Goal: Task Accomplishment & Management: Manage account settings

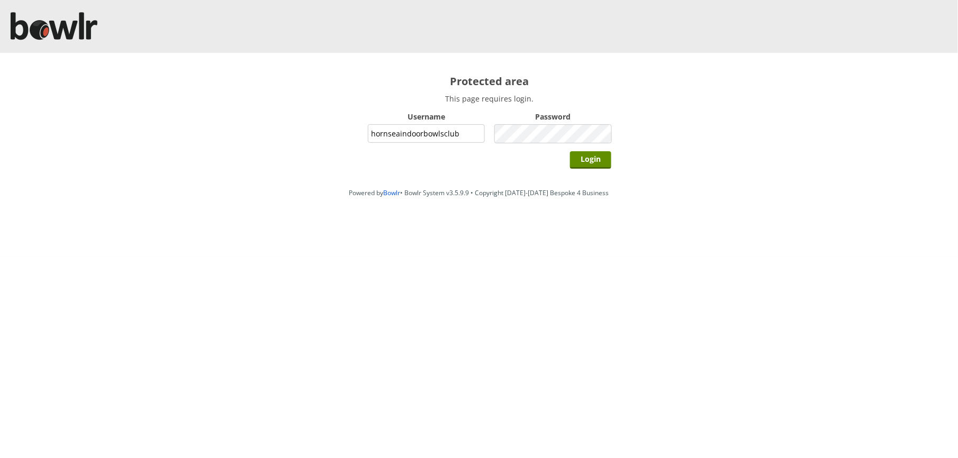
click at [570, 151] on input "Login" at bounding box center [590, 159] width 41 height 17
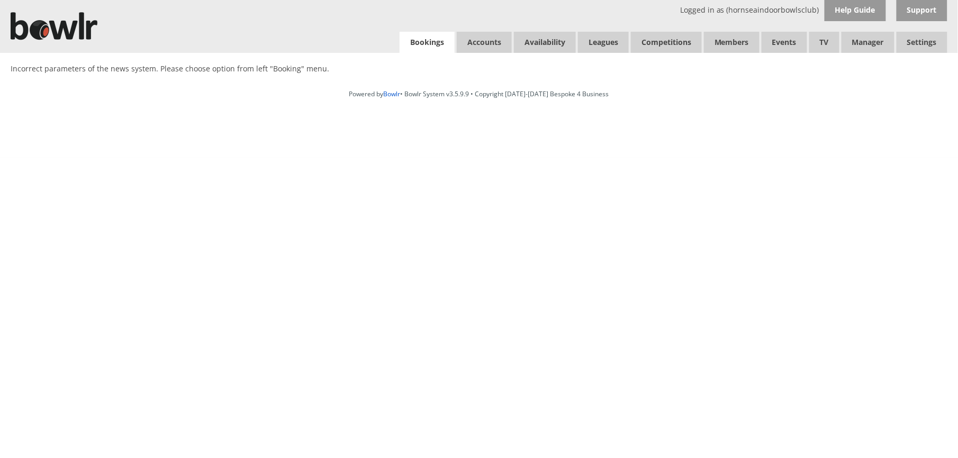
click at [443, 49] on link "Bookings" at bounding box center [426, 43] width 55 height 22
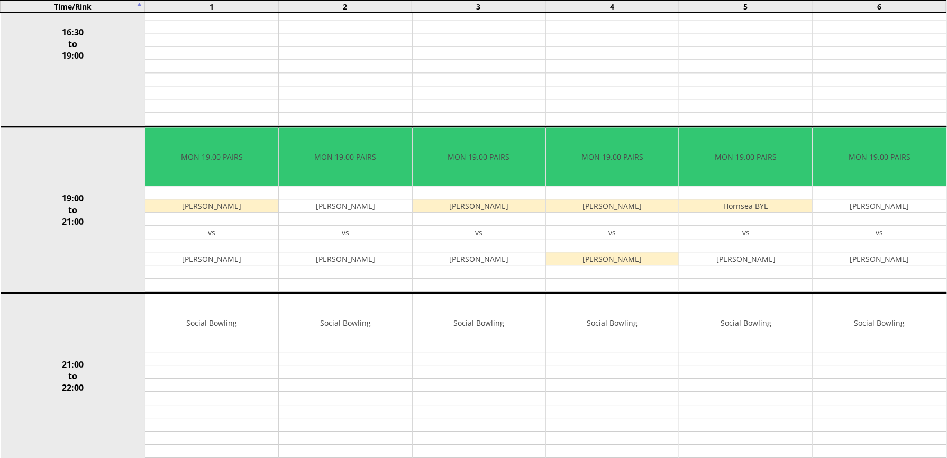
scroll to position [846, 0]
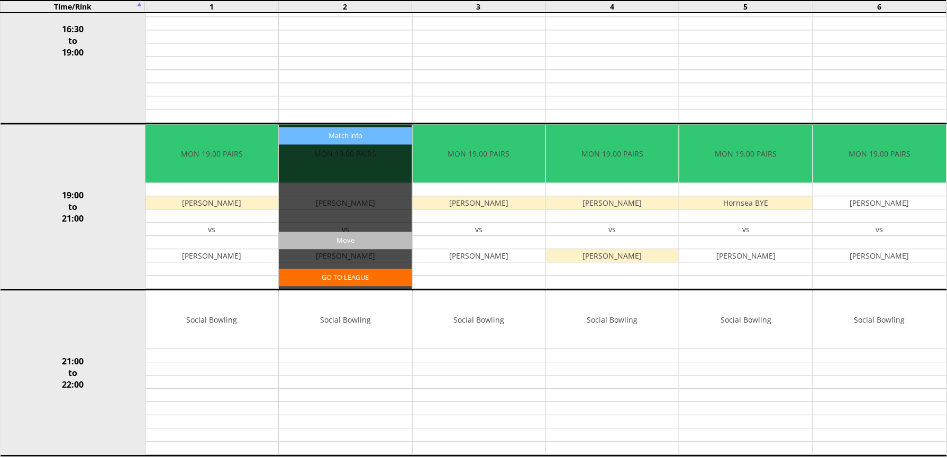
click at [371, 249] on input "Move" at bounding box center [345, 240] width 133 height 17
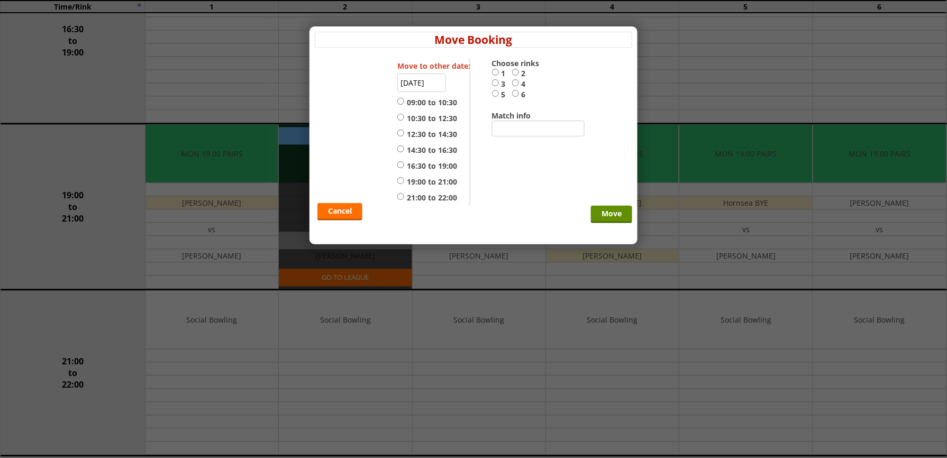
click at [517, 77] on label "2" at bounding box center [522, 73] width 20 height 11
click at [517, 76] on input "2" at bounding box center [515, 72] width 7 height 8
radio input "true"
click at [417, 199] on label "21:00 to 22:00" at bounding box center [427, 198] width 60 height 11
click at [404, 199] on input "21:00 to 22:00" at bounding box center [400, 197] width 7 height 8
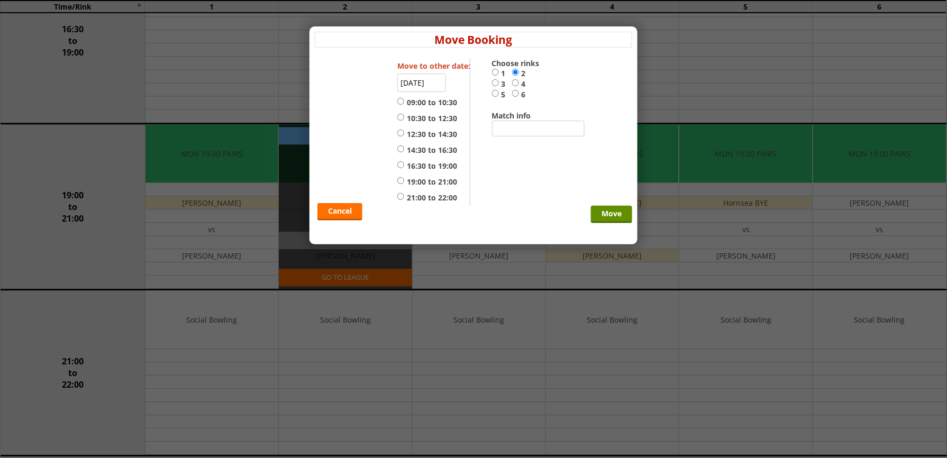
radio input "true"
click at [597, 212] on input "Move" at bounding box center [611, 214] width 41 height 17
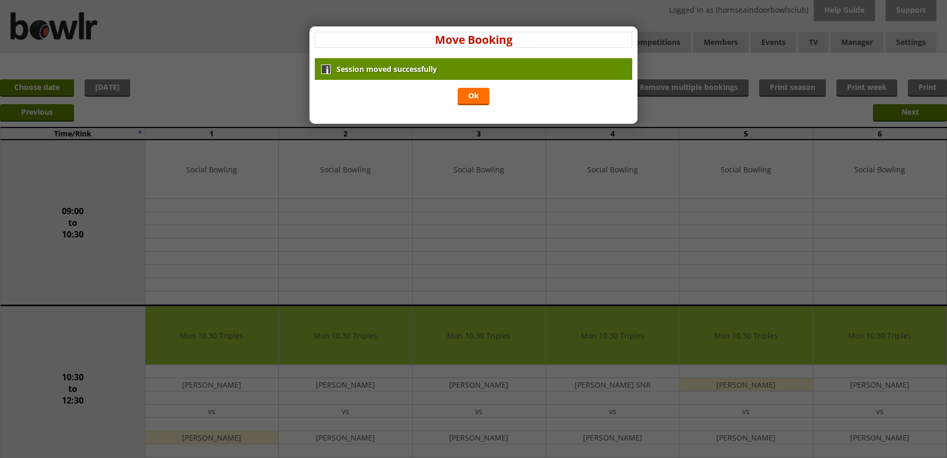
click at [472, 108] on div "Session moved successfully Ok" at bounding box center [473, 83] width 317 height 50
click at [474, 101] on link "Ok" at bounding box center [474, 96] width 32 height 17
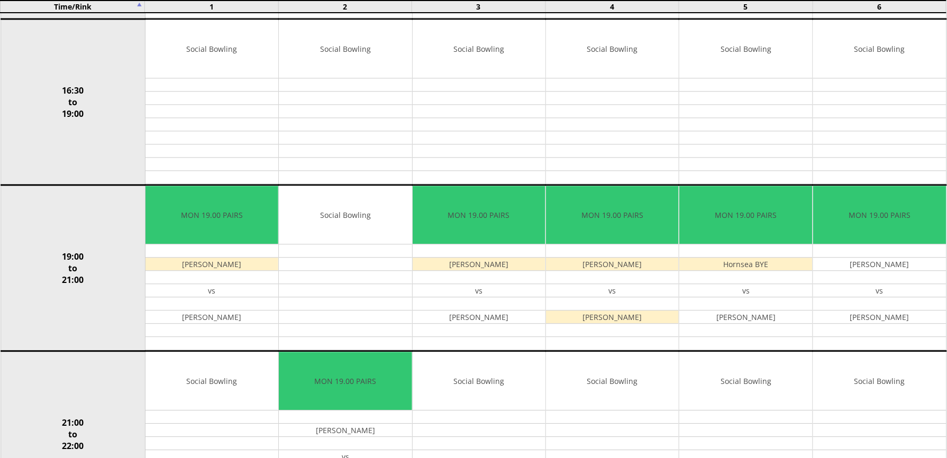
scroll to position [846, 0]
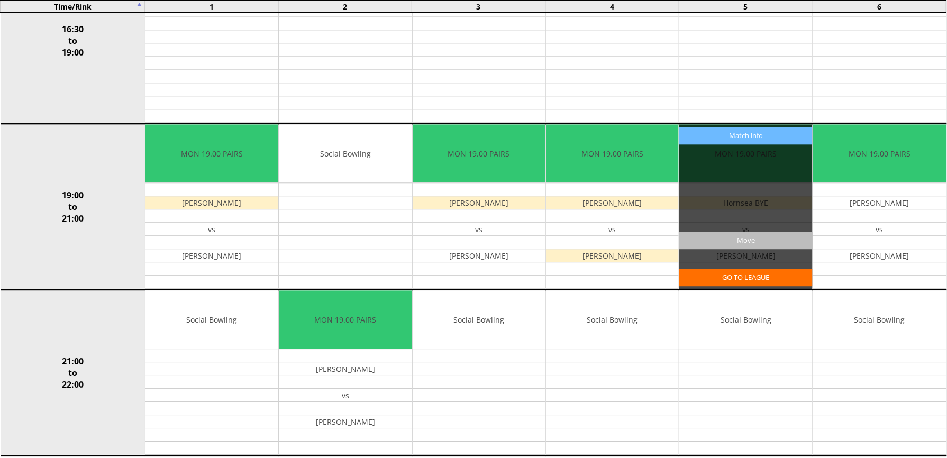
click at [748, 249] on input "Move" at bounding box center [745, 240] width 133 height 17
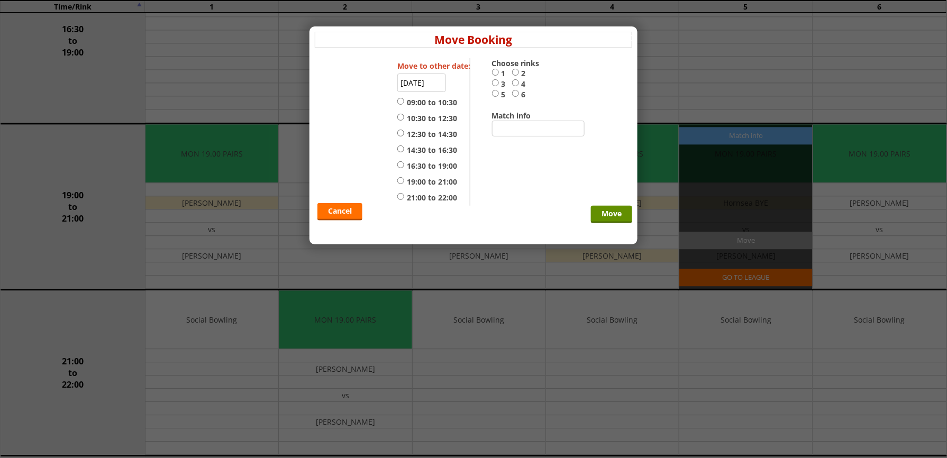
click at [421, 202] on label "21:00 to 22:00" at bounding box center [427, 198] width 60 height 11
click at [404, 201] on input "21:00 to 22:00" at bounding box center [400, 197] width 7 height 8
radio input "true"
click at [495, 94] on input "5" at bounding box center [495, 93] width 7 height 8
radio input "true"
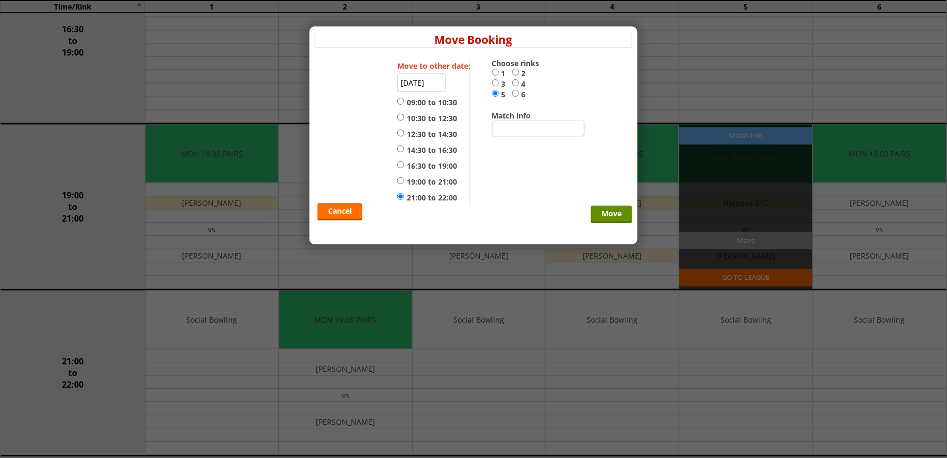
click at [606, 205] on div "Cancel Move" at bounding box center [473, 132] width 317 height 148
click at [608, 208] on input "Move" at bounding box center [611, 214] width 41 height 17
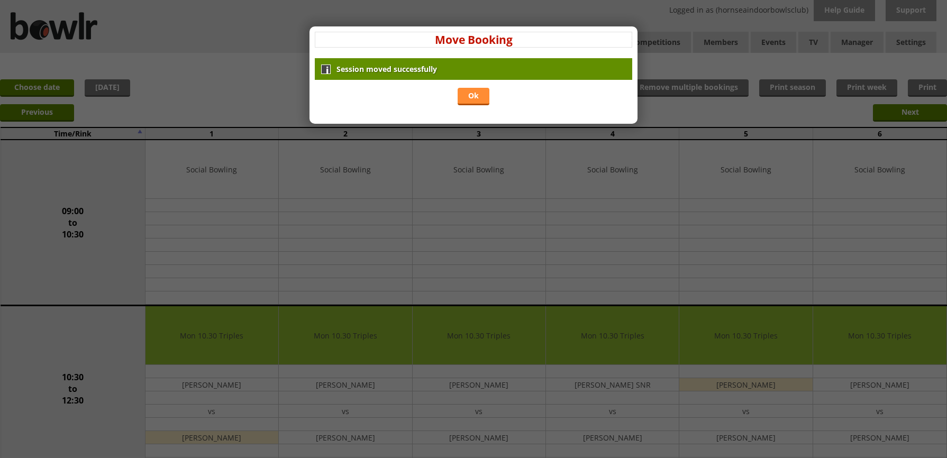
click at [475, 96] on link "Ok" at bounding box center [474, 96] width 32 height 17
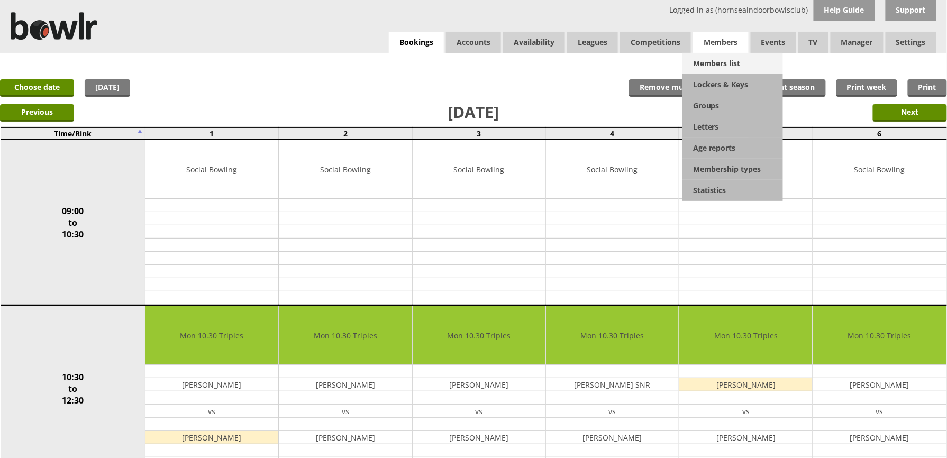
click at [723, 55] on link "Members list" at bounding box center [732, 63] width 101 height 21
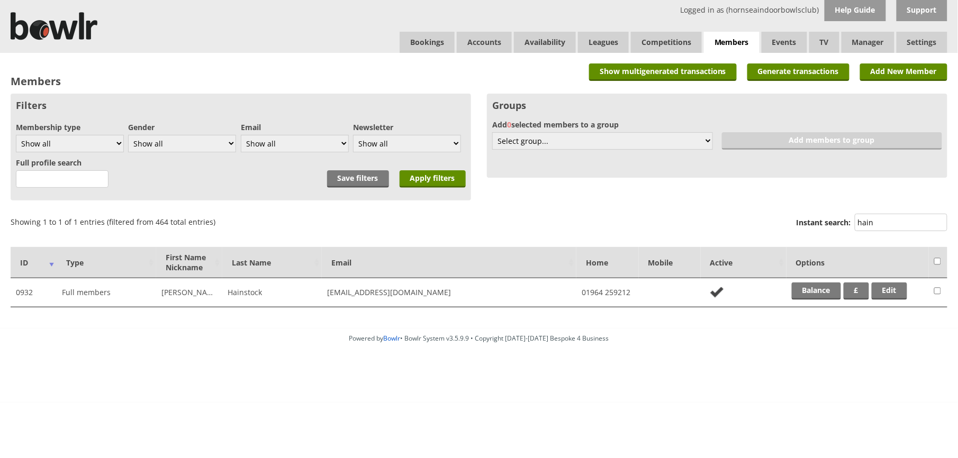
type input "hain"
click at [813, 276] on th "Options" at bounding box center [857, 262] width 142 height 31
click at [812, 286] on link "Balance" at bounding box center [815, 291] width 49 height 17
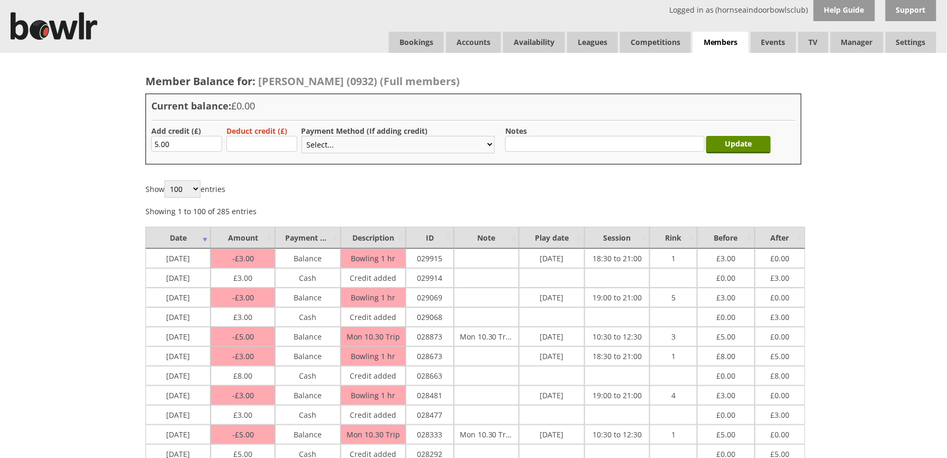
click at [321, 151] on select "Select... Cash Card Cheque Bank Transfer Other Member Card Gift Voucher Balance" at bounding box center [398, 144] width 193 height 17
select select "1"
click at [302, 136] on select "Select... Cash Card Cheque Bank Transfer Other Member Card Gift Voucher Balance" at bounding box center [398, 144] width 193 height 17
click at [727, 142] on input "Update" at bounding box center [738, 144] width 65 height 17
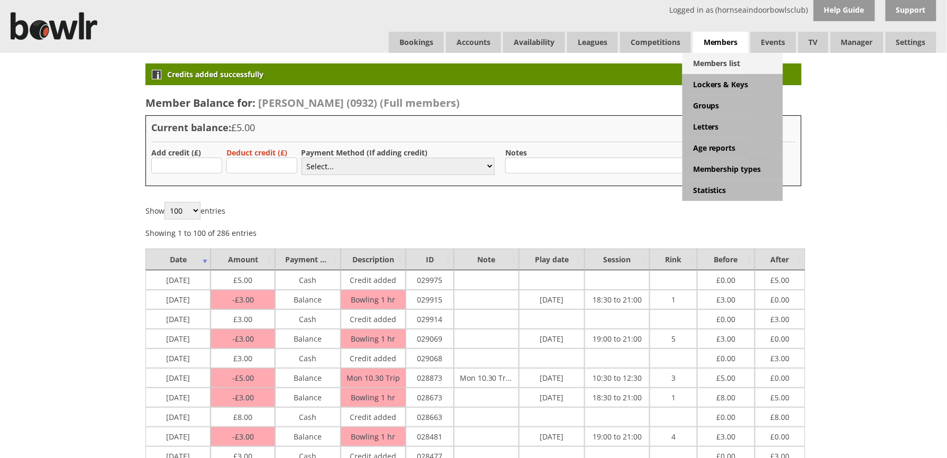
click at [702, 58] on link "Members list" at bounding box center [732, 63] width 101 height 21
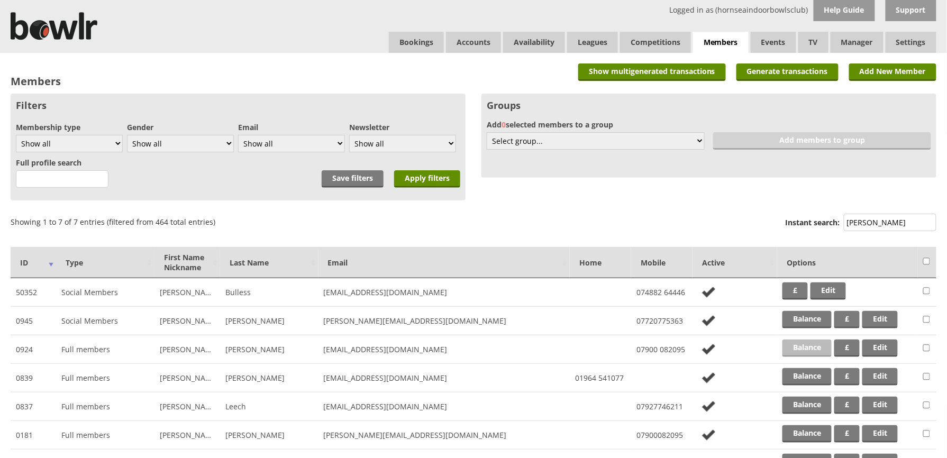
type input "lee"
click at [821, 348] on link "Balance" at bounding box center [806, 348] width 49 height 17
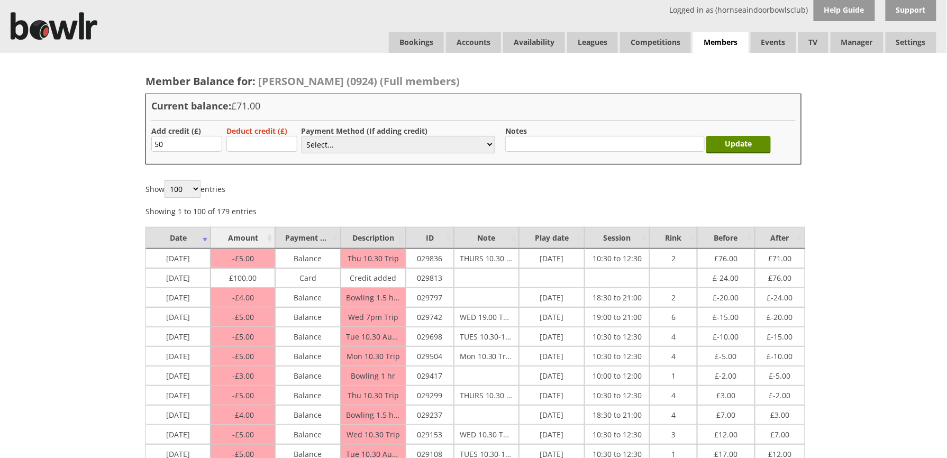
type input "50.00"
click at [352, 148] on select "Select... Cash Card Cheque Bank Transfer Other Member Card Gift Voucher Balance" at bounding box center [398, 144] width 193 height 17
select select "2"
click at [302, 136] on select "Select... Cash Card Cheque Bank Transfer Other Member Card Gift Voucher Balance" at bounding box center [398, 144] width 193 height 17
click at [718, 140] on input "Update" at bounding box center [738, 144] width 65 height 17
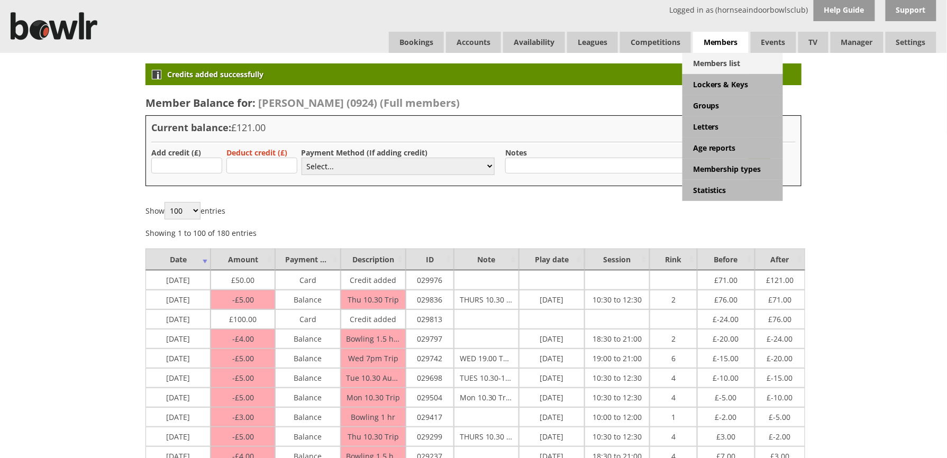
click at [715, 66] on link "Members list" at bounding box center [732, 63] width 101 height 21
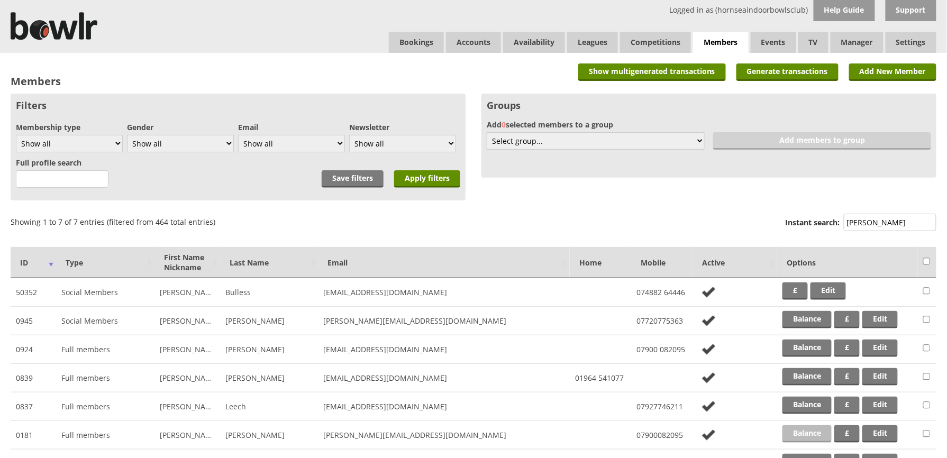
type input "lee"
click at [808, 425] on link "Balance" at bounding box center [806, 433] width 49 height 17
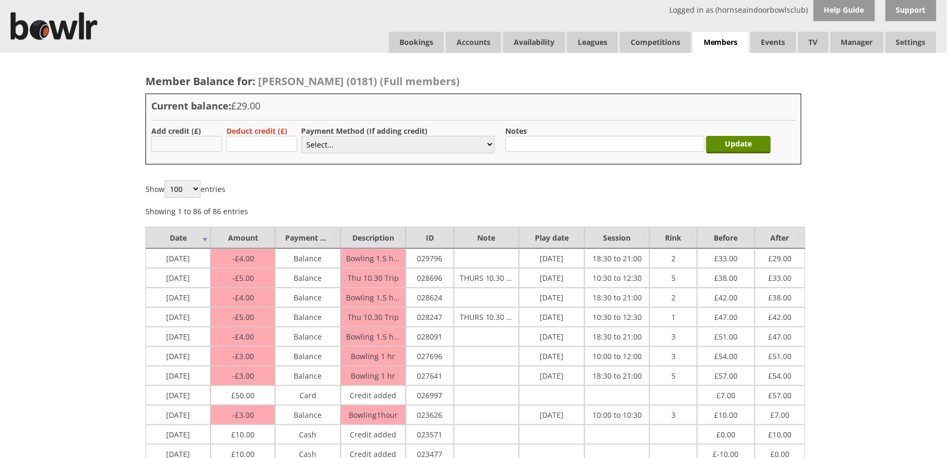
click at [212, 147] on input "text" at bounding box center [186, 144] width 71 height 16
type input "50.00"
click at [329, 147] on select "Select... Cash Card Cheque Bank Transfer Other Member Card Gift Voucher Balance" at bounding box center [398, 144] width 193 height 17
select select "2"
click at [302, 136] on select "Select... Cash Card Cheque Bank Transfer Other Member Card Gift Voucher Balance" at bounding box center [398, 144] width 193 height 17
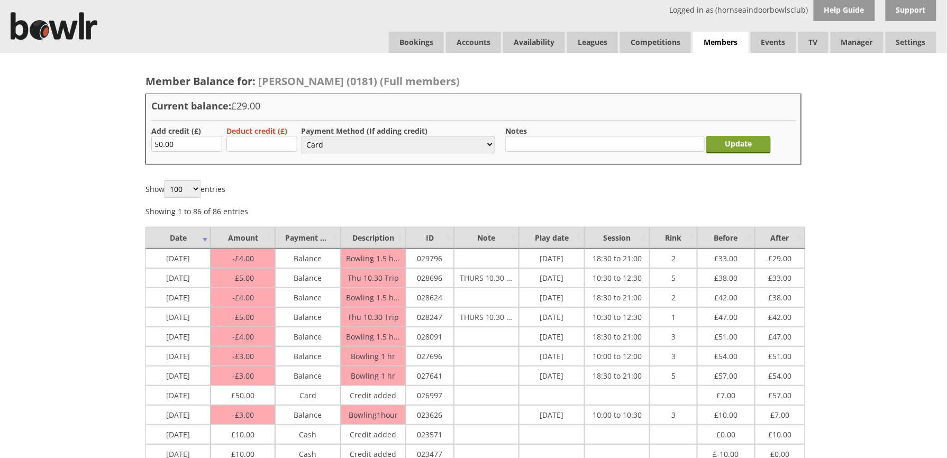
click at [735, 151] on input "Update" at bounding box center [738, 144] width 65 height 17
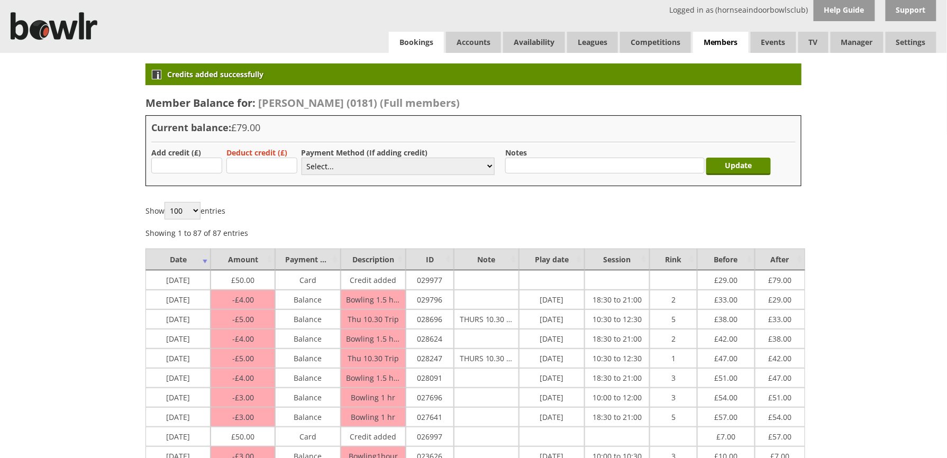
click at [437, 37] on link "Bookings" at bounding box center [416, 42] width 55 height 21
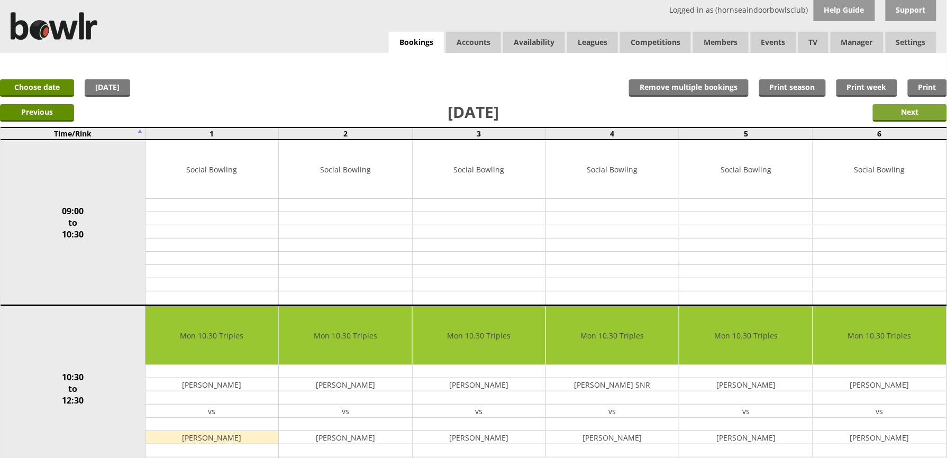
click at [896, 109] on input "Next" at bounding box center [910, 112] width 74 height 17
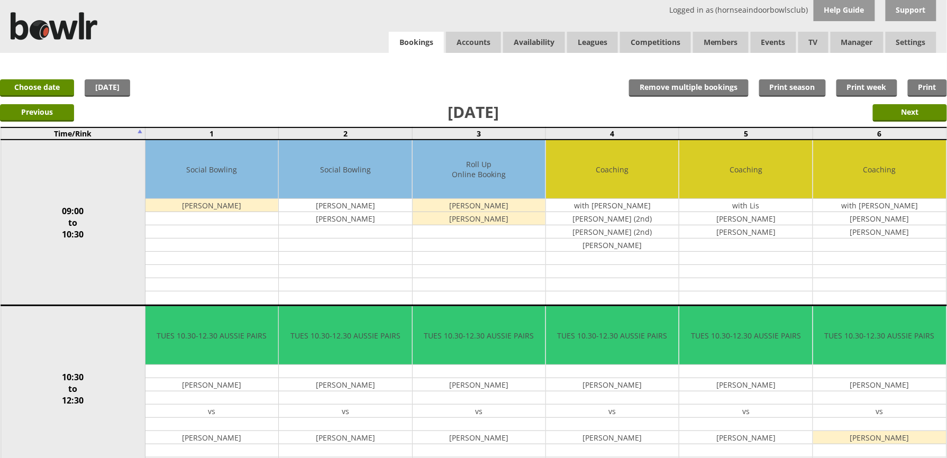
click at [407, 32] on link "Bookings" at bounding box center [416, 43] width 55 height 22
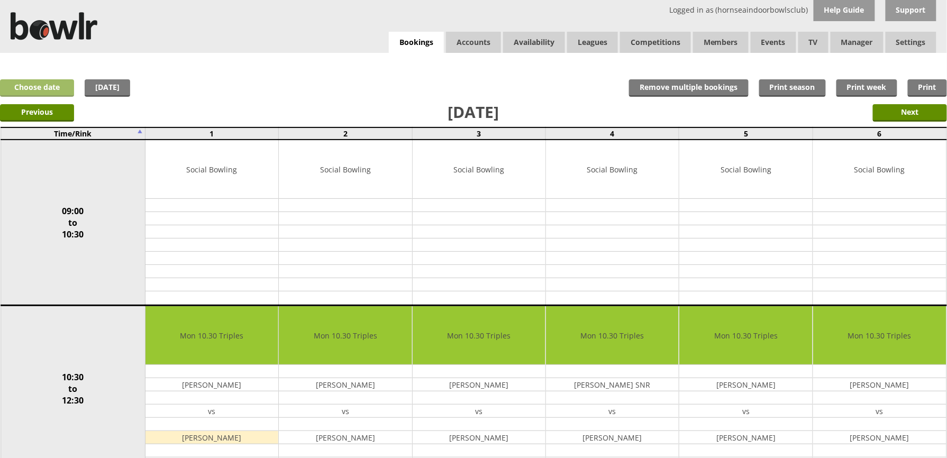
click at [63, 92] on link "Choose date" at bounding box center [37, 87] width 74 height 17
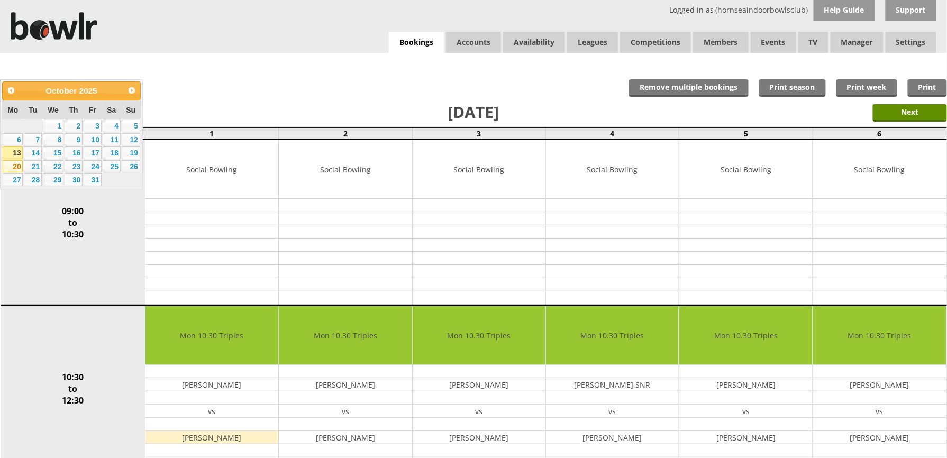
click at [3, 166] on link "20" at bounding box center [13, 166] width 20 height 13
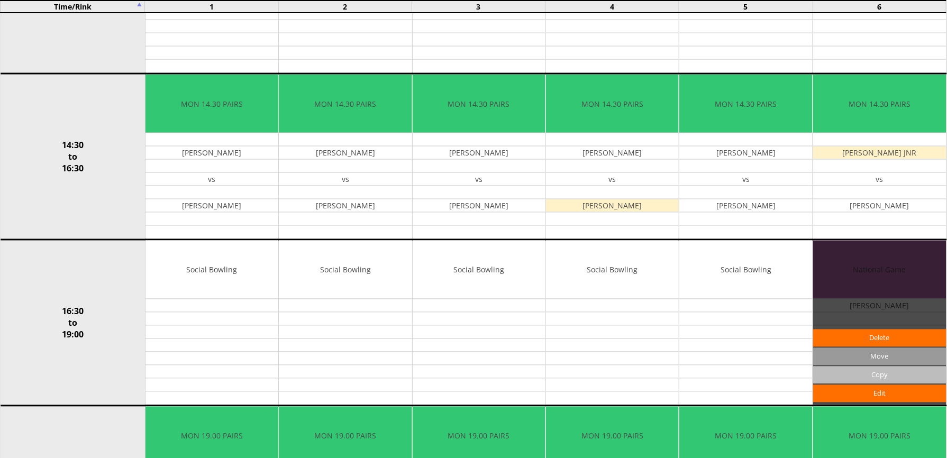
scroll to position [564, 0]
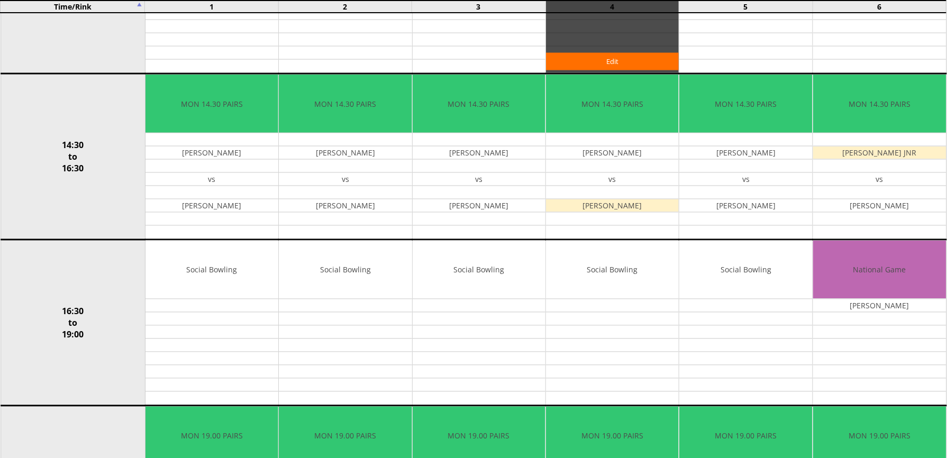
click at [0, 0] on link "Delete" at bounding box center [0, 0] width 0 height 0
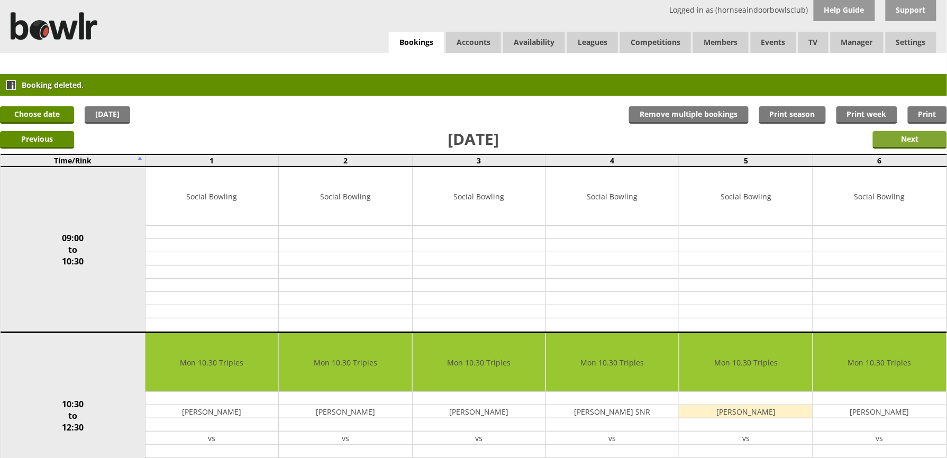
click at [879, 142] on input "Next" at bounding box center [910, 139] width 74 height 17
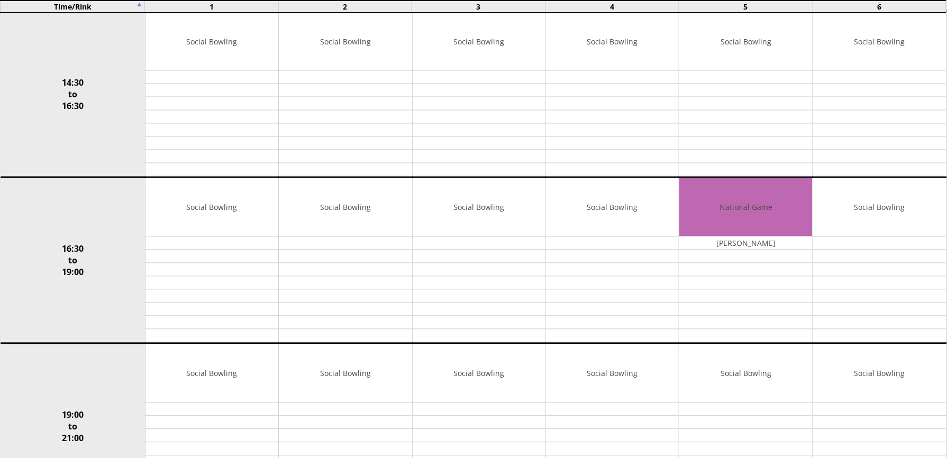
scroll to position [635, 0]
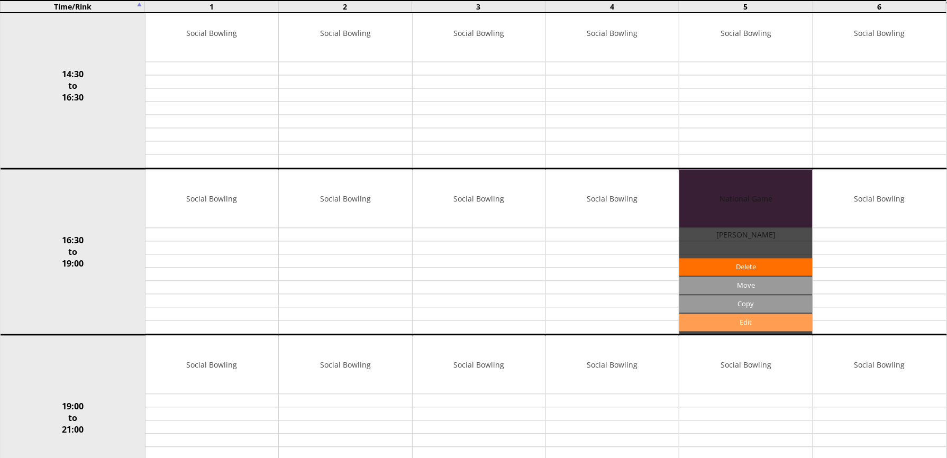
click at [728, 331] on link "Edit" at bounding box center [745, 322] width 133 height 17
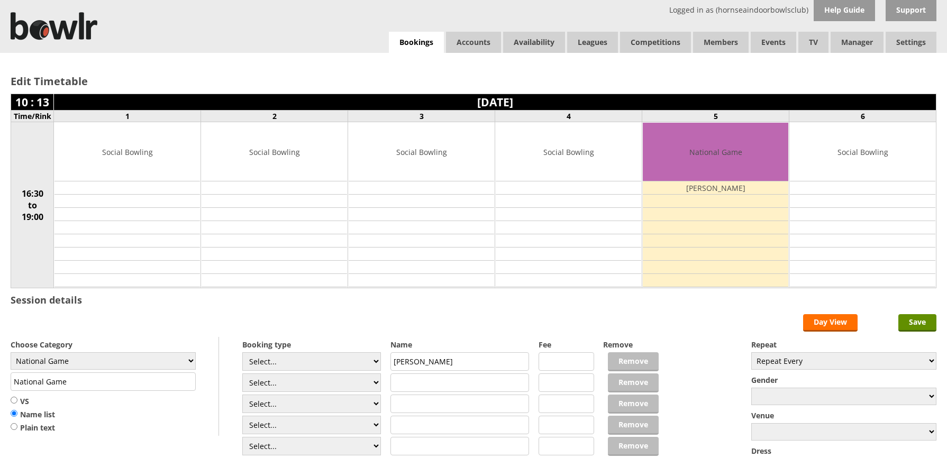
click at [133, 382] on input "National Game" at bounding box center [103, 381] width 185 height 19
drag, startPoint x: 0, startPoint y: 0, endPoint x: -3, endPoint y: 384, distance: 383.6
click at [0, 384] on html "Logged in as (hornseaindoorbowlsclub) Help Guide Support Bookings Accounts Rink…" at bounding box center [473, 303] width 947 height 606
type input "Family Pairs"
click at [475, 390] on input "text" at bounding box center [459, 383] width 139 height 19
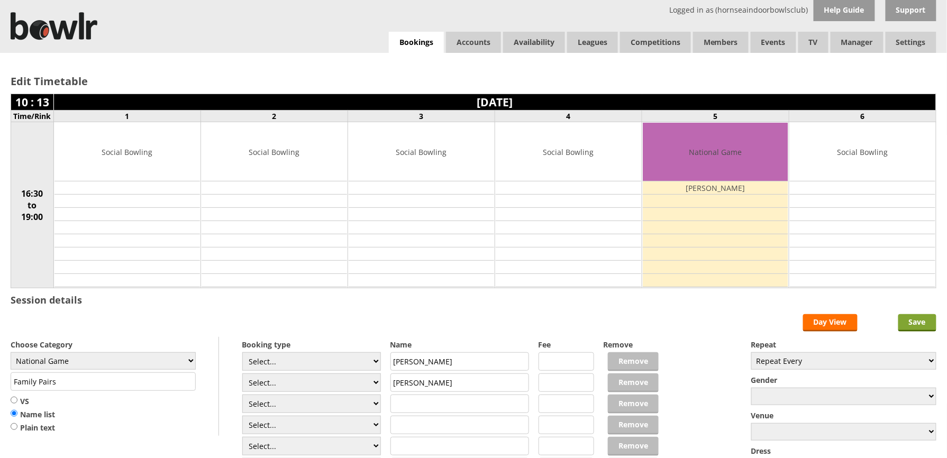
type input "Carl Stoakes"
click at [919, 320] on input "Save" at bounding box center [917, 322] width 38 height 17
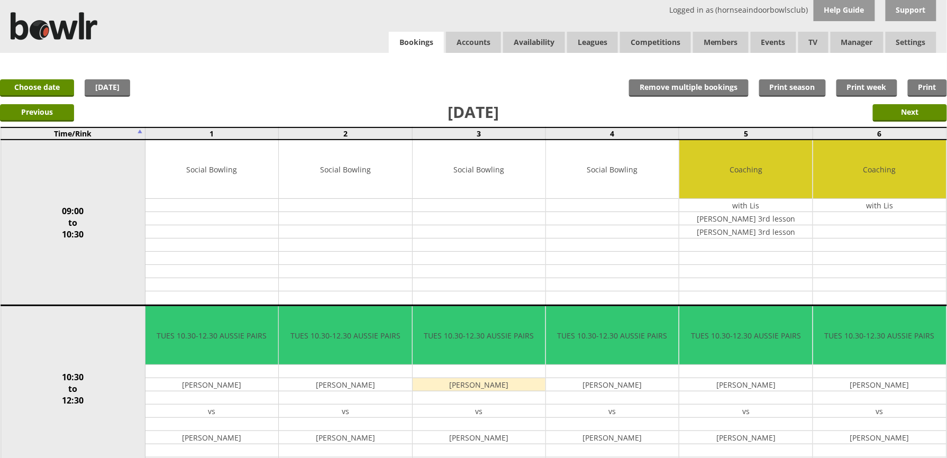
click at [417, 47] on link "Bookings" at bounding box center [416, 43] width 55 height 22
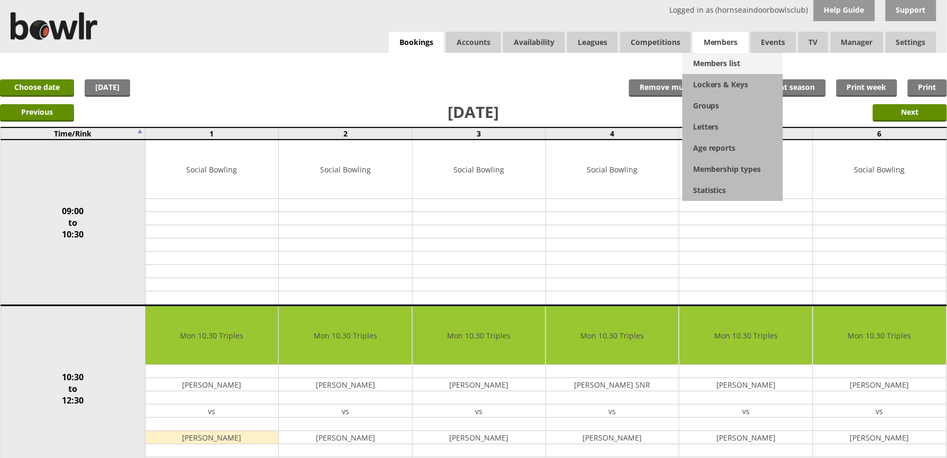
click at [721, 59] on link "Members list" at bounding box center [732, 63] width 101 height 21
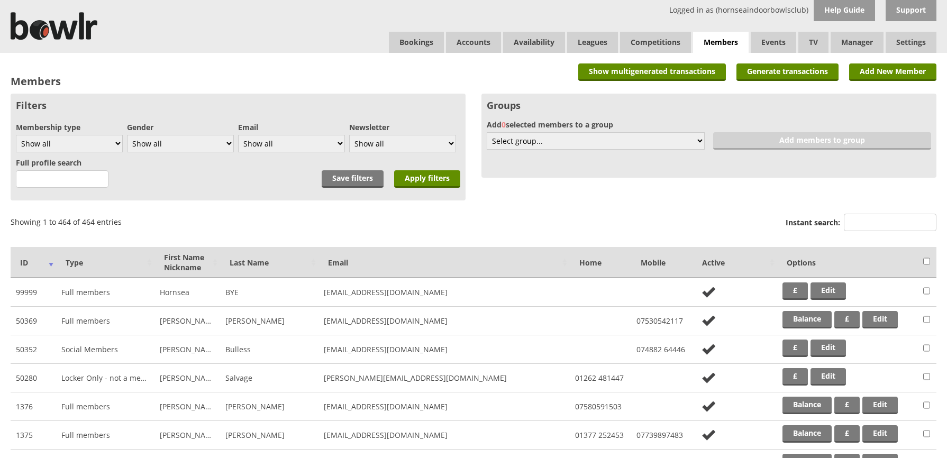
click at [870, 225] on input "Instant search:" at bounding box center [890, 222] width 93 height 17
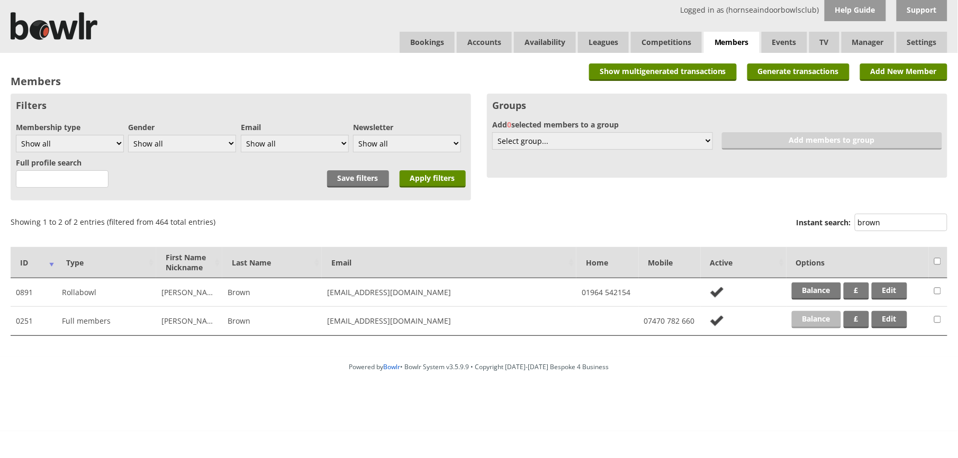
type input "brown"
click at [807, 325] on link "Balance" at bounding box center [815, 319] width 49 height 17
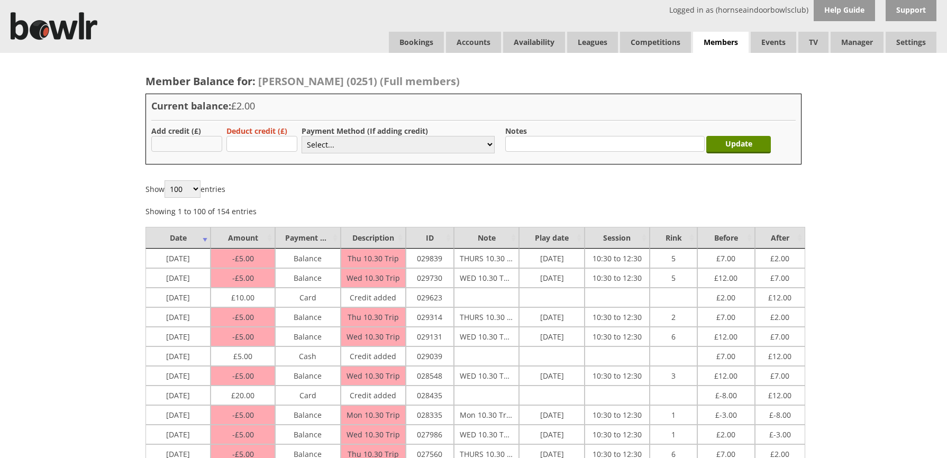
click at [196, 138] on input "text" at bounding box center [186, 144] width 71 height 16
type input "10.00"
click at [316, 148] on select "Select... Cash Card Cheque Bank Transfer Other Member Card Gift Voucher Balance" at bounding box center [398, 144] width 193 height 17
select select "2"
click at [302, 136] on select "Select... Cash Card Cheque Bank Transfer Other Member Card Gift Voucher Balance" at bounding box center [398, 144] width 193 height 17
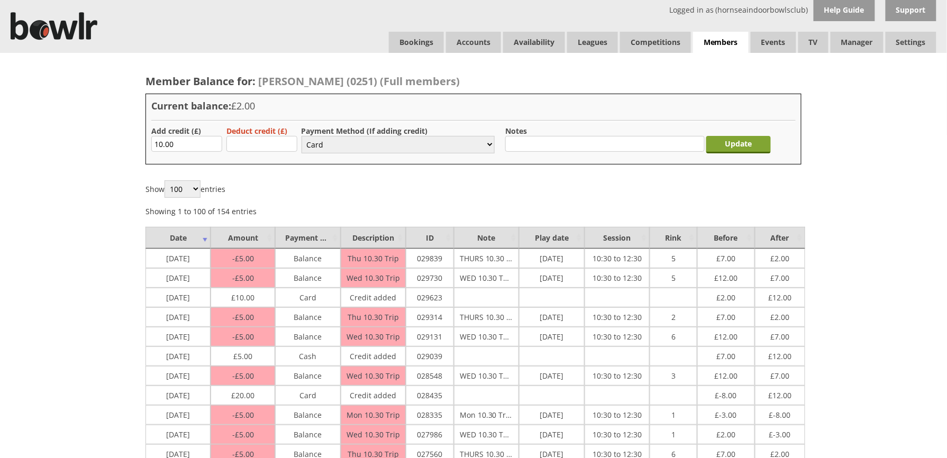
click at [731, 146] on input "Update" at bounding box center [738, 144] width 65 height 17
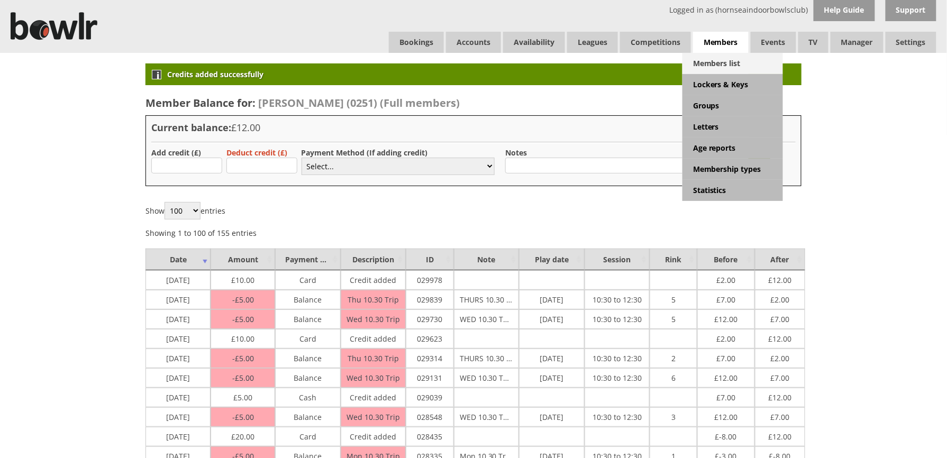
click at [718, 59] on link "Members list" at bounding box center [732, 63] width 101 height 21
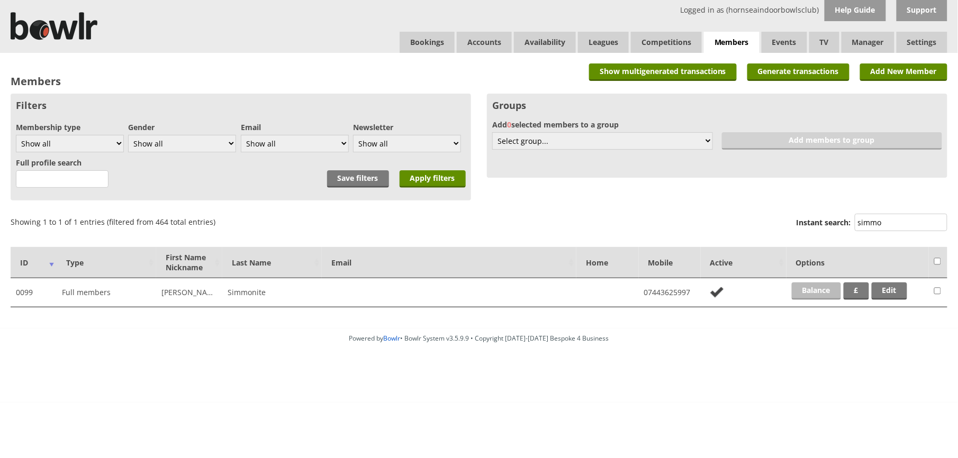
type input "simmo"
click at [803, 286] on link "Balance" at bounding box center [815, 291] width 49 height 17
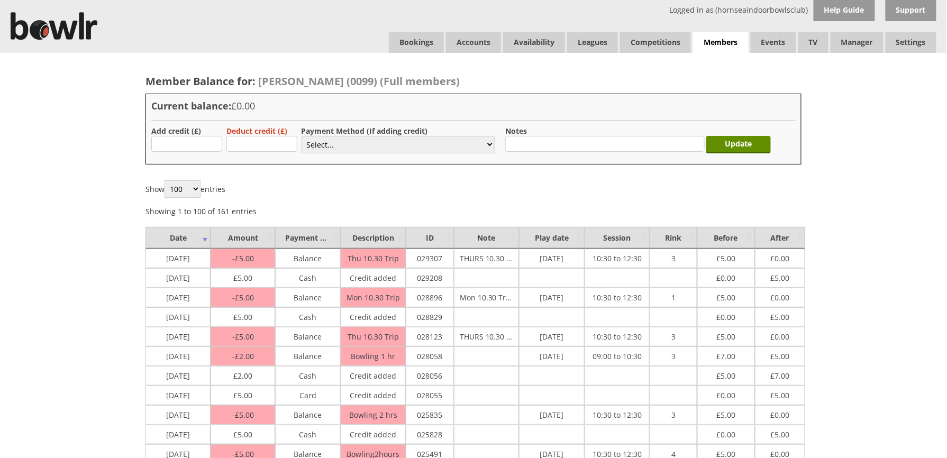
type input "5.00"
click at [341, 145] on select "Select... Cash Card Cheque Bank Transfer Other Member Card Gift Voucher Balance" at bounding box center [398, 144] width 193 height 17
select select "1"
click at [302, 136] on select "Select... Cash Card Cheque Bank Transfer Other Member Card Gift Voucher Balance" at bounding box center [398, 144] width 193 height 17
click at [729, 141] on input "Update" at bounding box center [738, 144] width 65 height 17
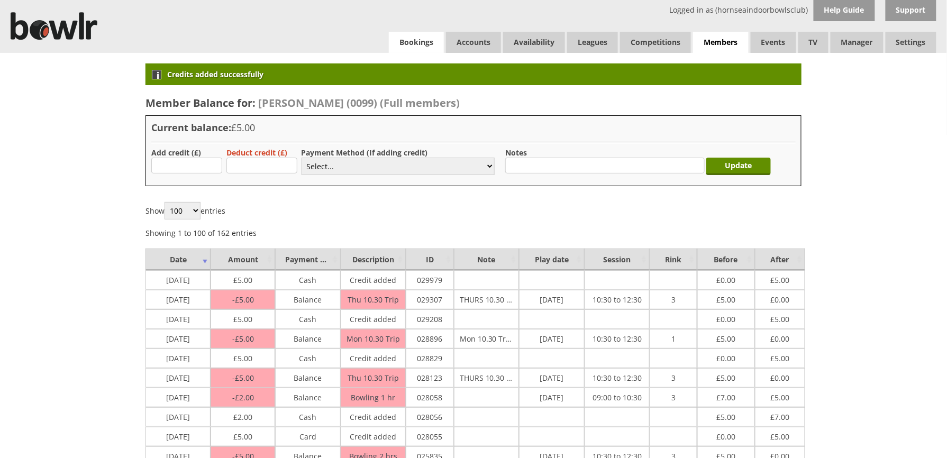
click at [399, 32] on link "Bookings" at bounding box center [416, 42] width 55 height 21
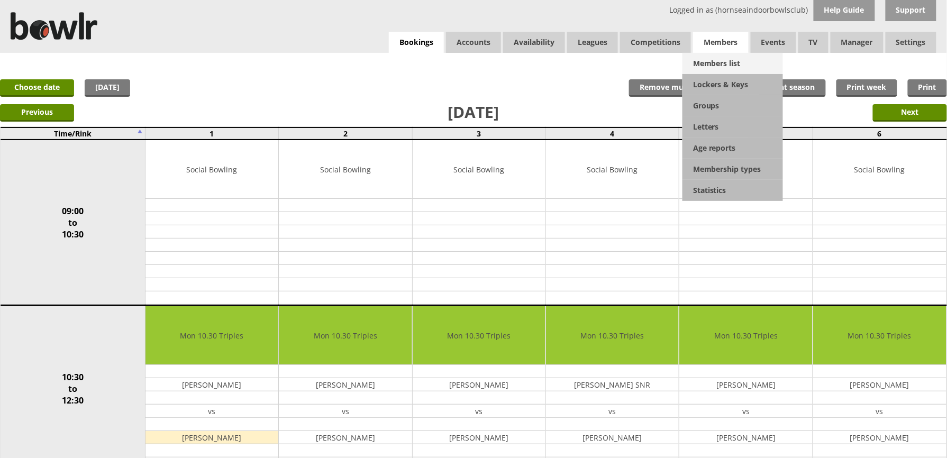
click at [732, 53] on link "Members list" at bounding box center [732, 63] width 101 height 21
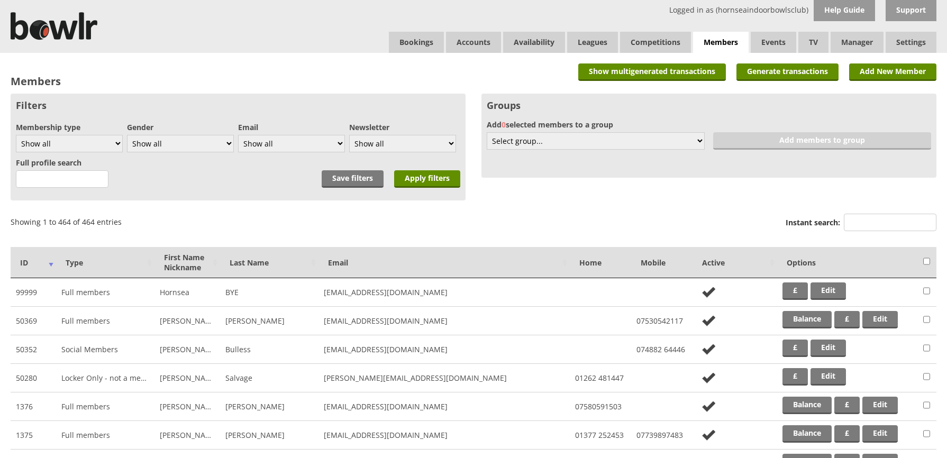
click at [879, 226] on input "Instant search:" at bounding box center [890, 222] width 93 height 17
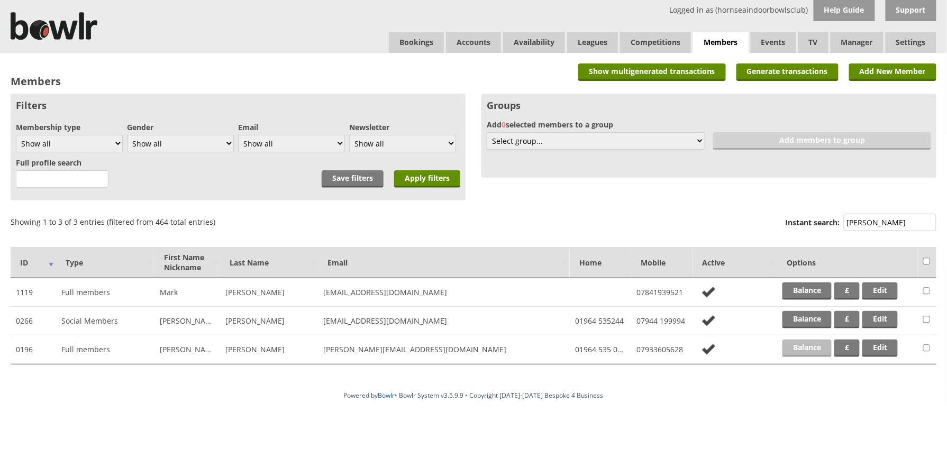
type input "[PERSON_NAME]"
click at [811, 344] on link "Balance" at bounding box center [806, 348] width 49 height 17
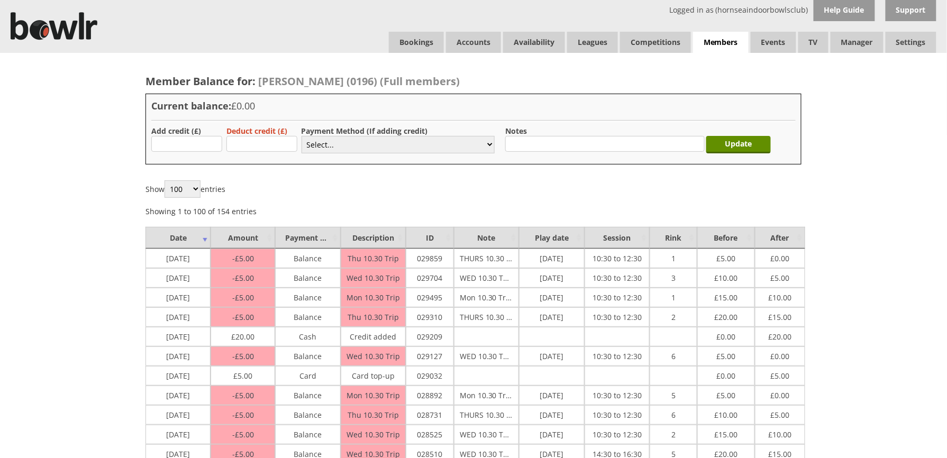
type input "5.00"
drag, startPoint x: 332, startPoint y: 155, endPoint x: 337, endPoint y: 149, distance: 7.9
click at [334, 152] on div "Payment Method (If adding credit) Select... Cash Card Cheque Bank Transfer Othe…" at bounding box center [398, 141] width 193 height 30
click at [337, 149] on select "Select... Cash Card Cheque Bank Transfer Other Member Card Gift Voucher Balance" at bounding box center [398, 144] width 193 height 17
select select "1"
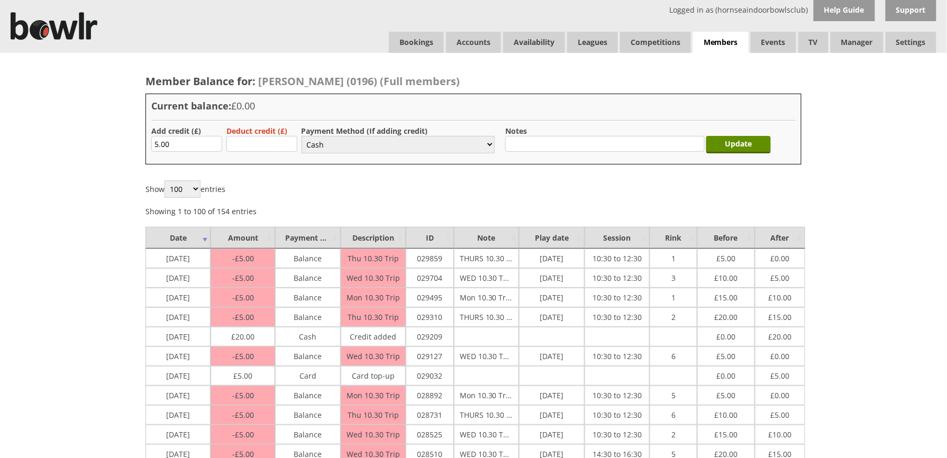
click at [302, 136] on select "Select... Cash Card Cheque Bank Transfer Other Member Card Gift Voucher Balance" at bounding box center [398, 144] width 193 height 17
drag, startPoint x: 213, startPoint y: 149, endPoint x: 134, endPoint y: 149, distance: 78.3
type input "20.00"
click at [724, 151] on input "Update" at bounding box center [738, 144] width 65 height 17
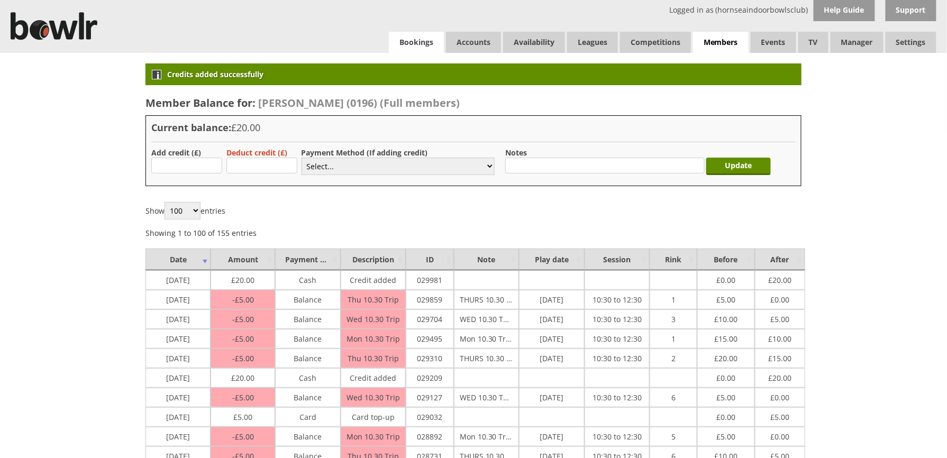
click at [429, 49] on link "Bookings" at bounding box center [416, 42] width 55 height 21
